Goal: Task Accomplishment & Management: Use online tool/utility

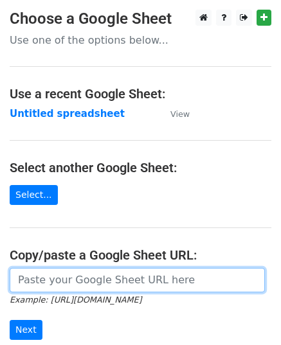
click at [64, 275] on input "url" at bounding box center [137, 280] width 255 height 24
click at [37, 271] on input "url" at bounding box center [137, 280] width 255 height 24
paste input "https://docs.google.com/spreadsheets/d/1CWXQPbUmW_RWyA84CO0ZpMm4pUbcSJnmrHxF__l…"
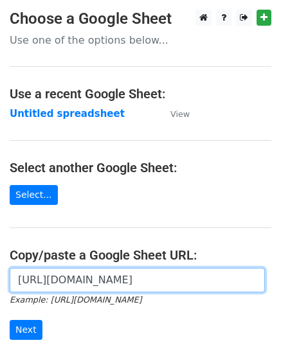
scroll to position [163, 0]
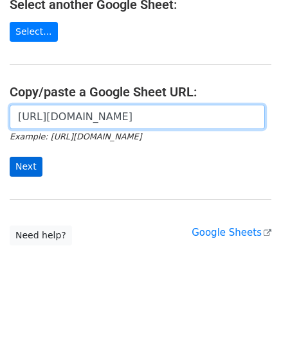
type input "https://docs.google.com/spreadsheets/d/1CWXQPbUmW_RWyA84CO0ZpMm4pUbcSJnmrHxF__l…"
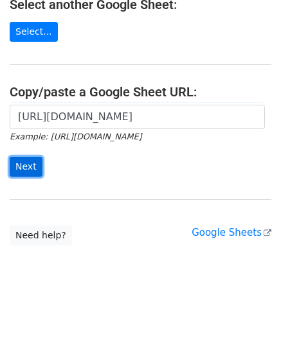
click at [28, 167] on input "Next" at bounding box center [26, 167] width 33 height 20
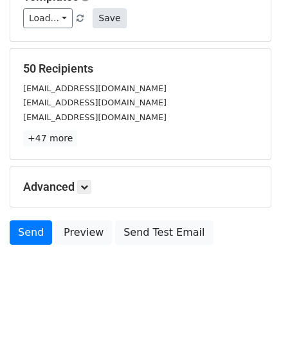
scroll to position [203, 0]
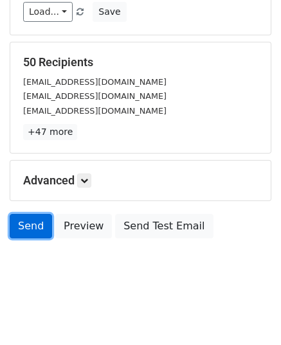
click at [24, 226] on link "Send" at bounding box center [31, 226] width 42 height 24
